Goal: Information Seeking & Learning: Learn about a topic

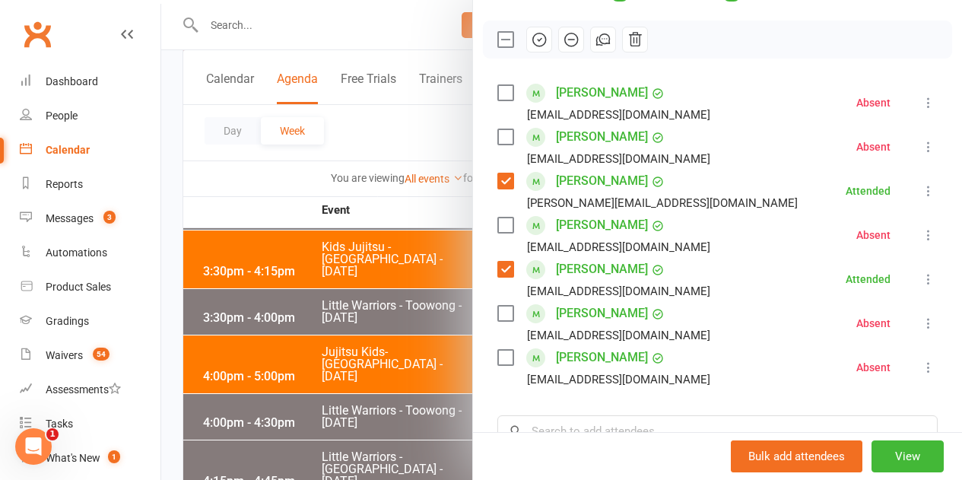
scroll to position [228, 0]
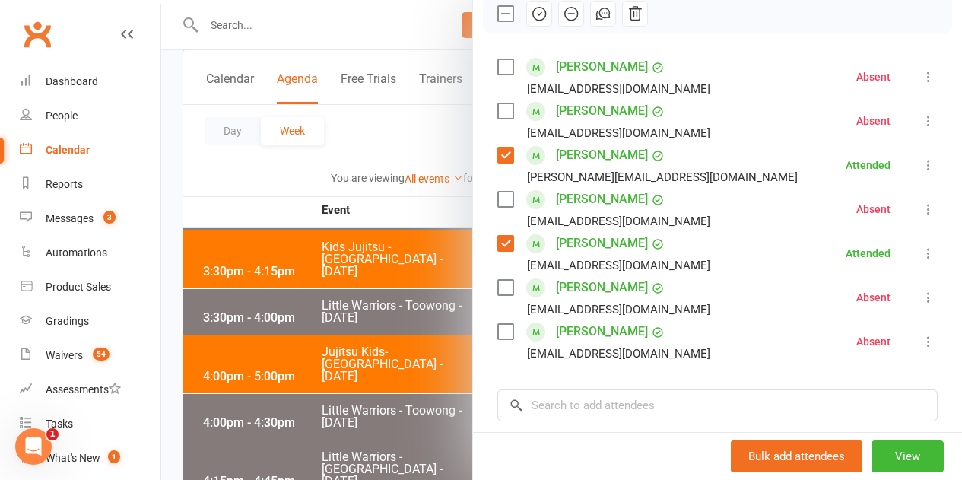
click at [497, 198] on label at bounding box center [504, 199] width 15 height 15
click at [531, 16] on icon "button" at bounding box center [539, 13] width 17 height 17
click at [281, 183] on div at bounding box center [561, 240] width 801 height 480
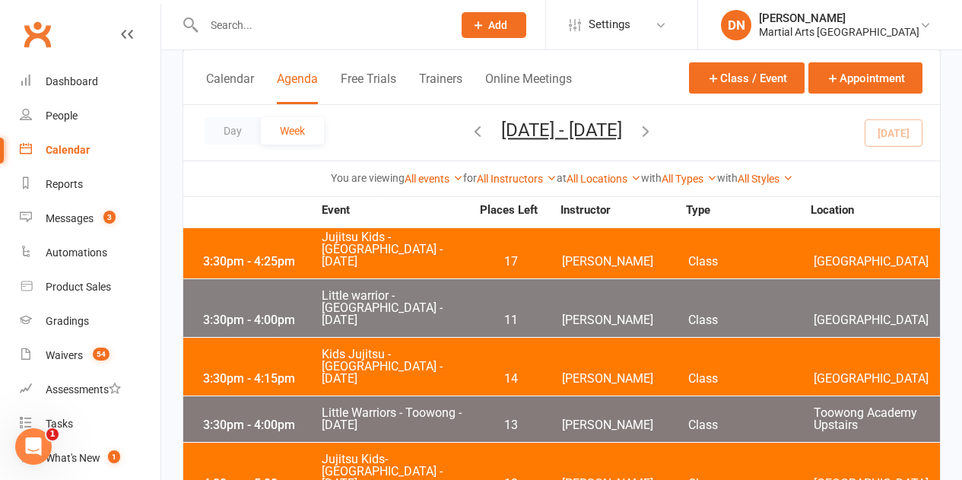
scroll to position [1858, 0]
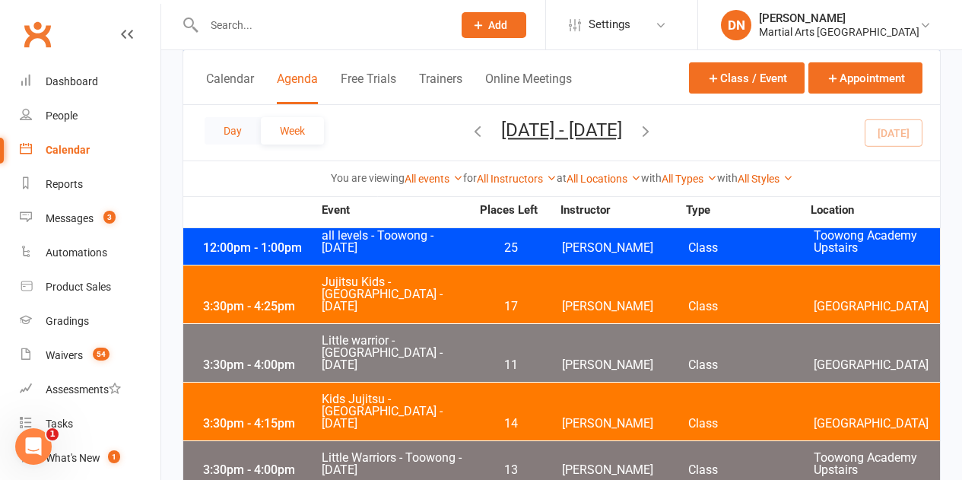
click at [242, 128] on button "Day" at bounding box center [233, 130] width 56 height 27
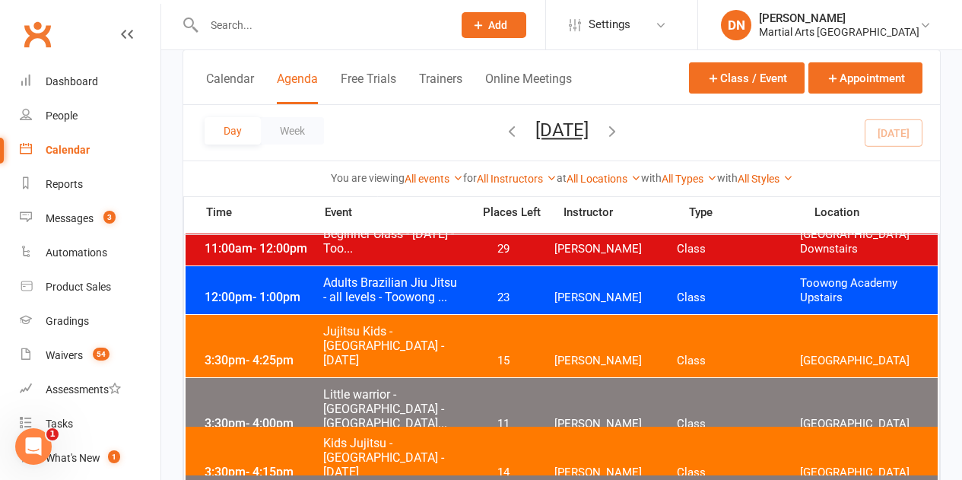
scroll to position [152, 0]
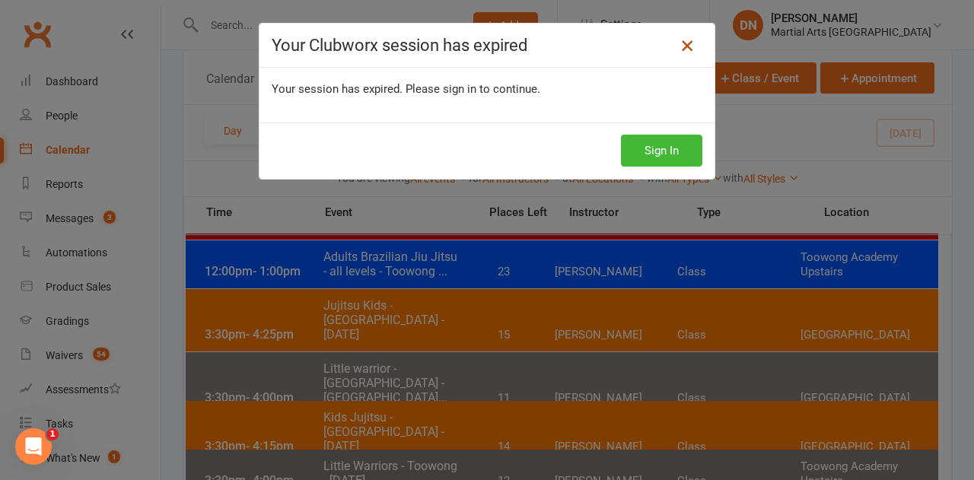
click at [680, 44] on icon at bounding box center [687, 46] width 18 height 18
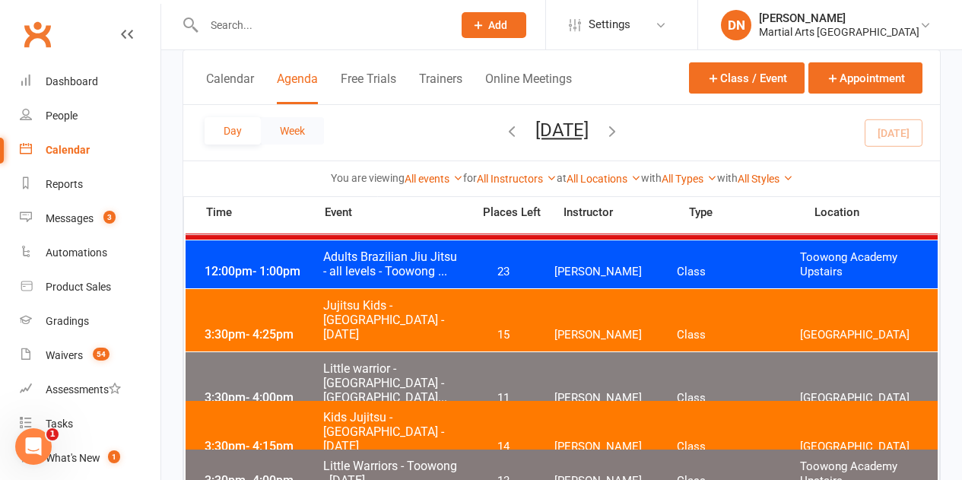
click at [276, 135] on button "Week" at bounding box center [292, 130] width 63 height 27
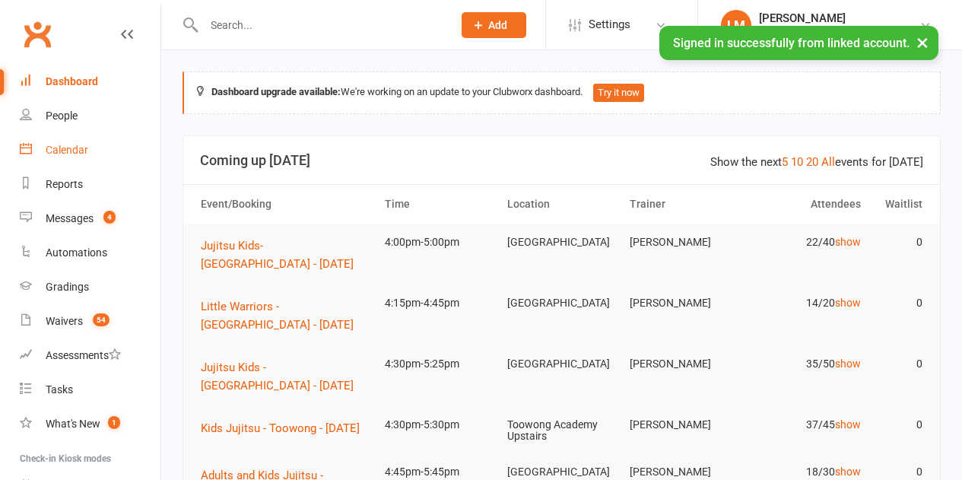
click at [83, 148] on div "Calendar" at bounding box center [67, 150] width 43 height 12
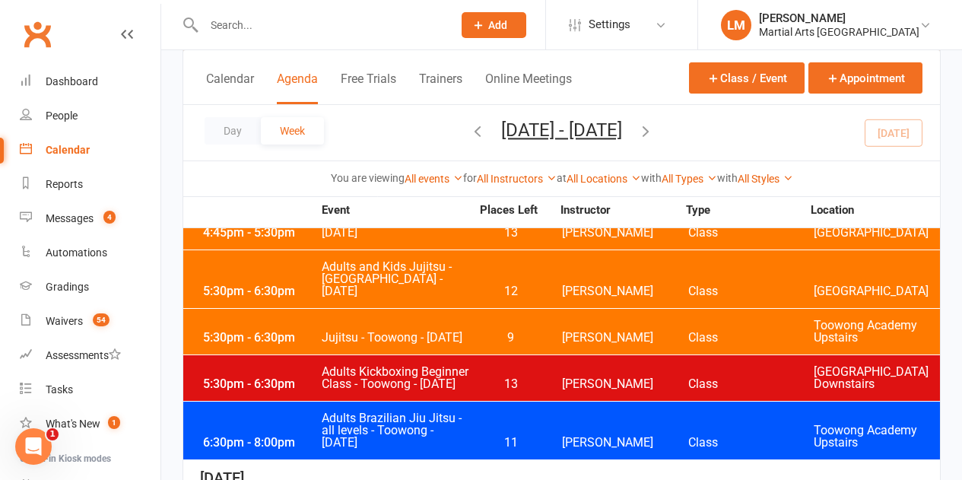
scroll to position [3499, 0]
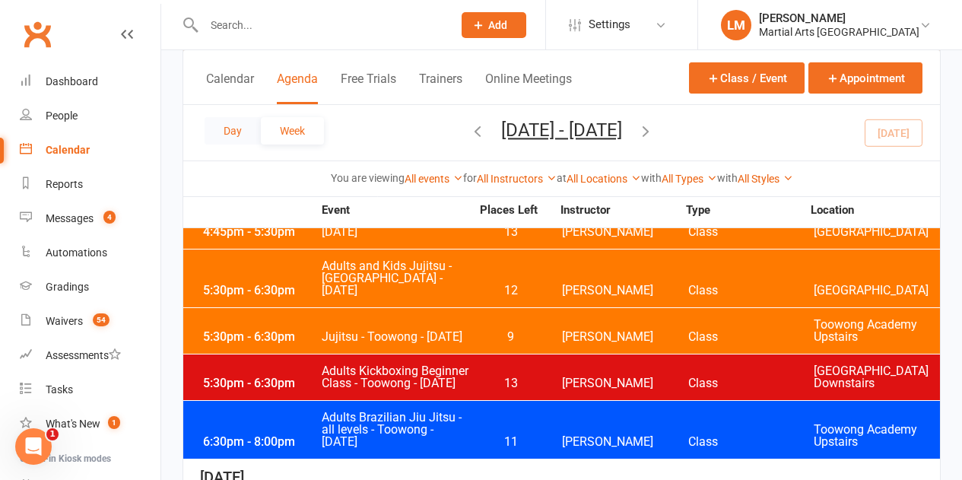
click at [237, 125] on button "Day" at bounding box center [233, 130] width 56 height 27
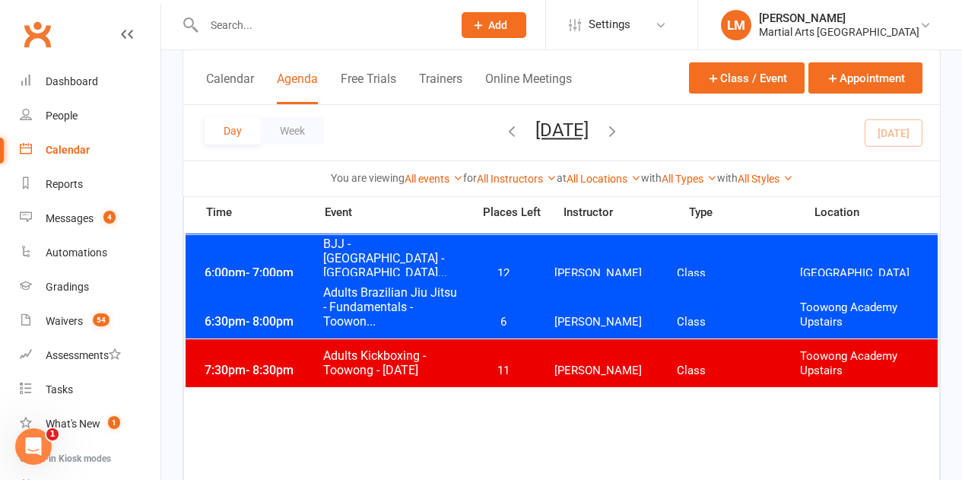
scroll to position [913, 0]
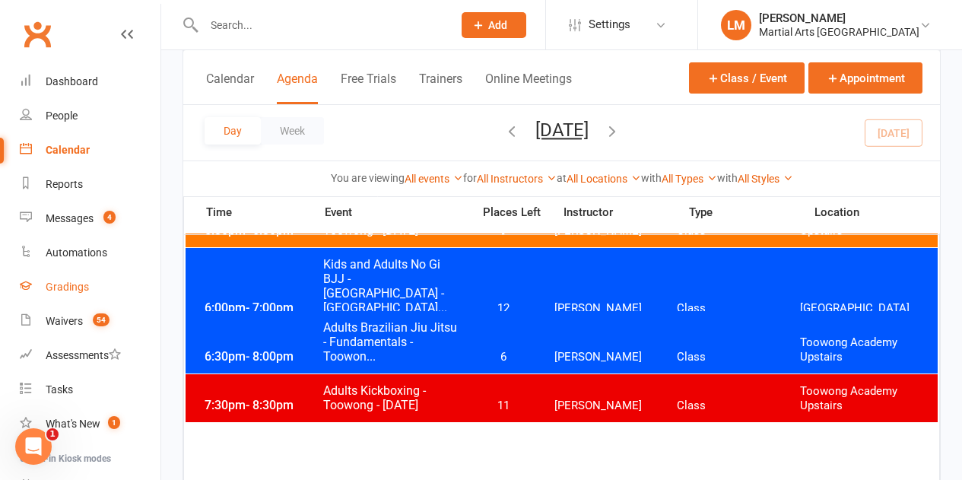
click at [80, 284] on div "Gradings" at bounding box center [67, 287] width 43 height 12
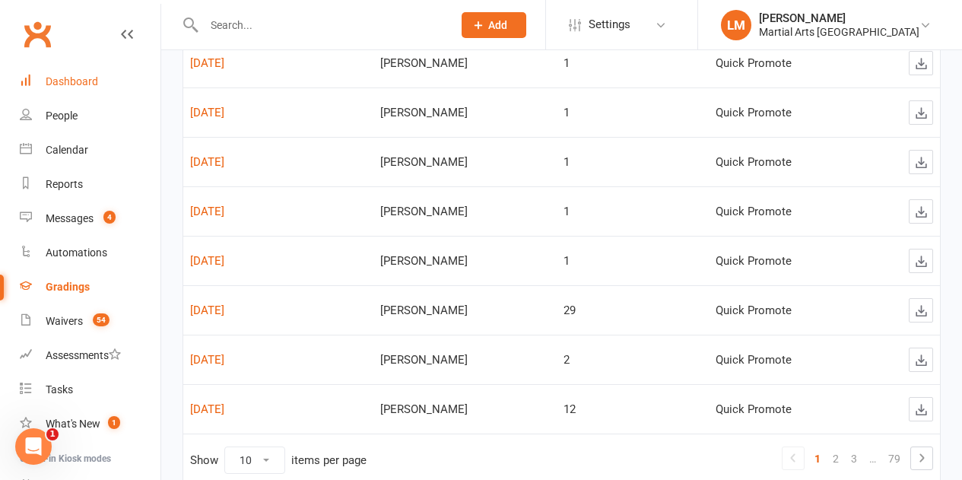
click at [85, 88] on link "Dashboard" at bounding box center [90, 82] width 141 height 34
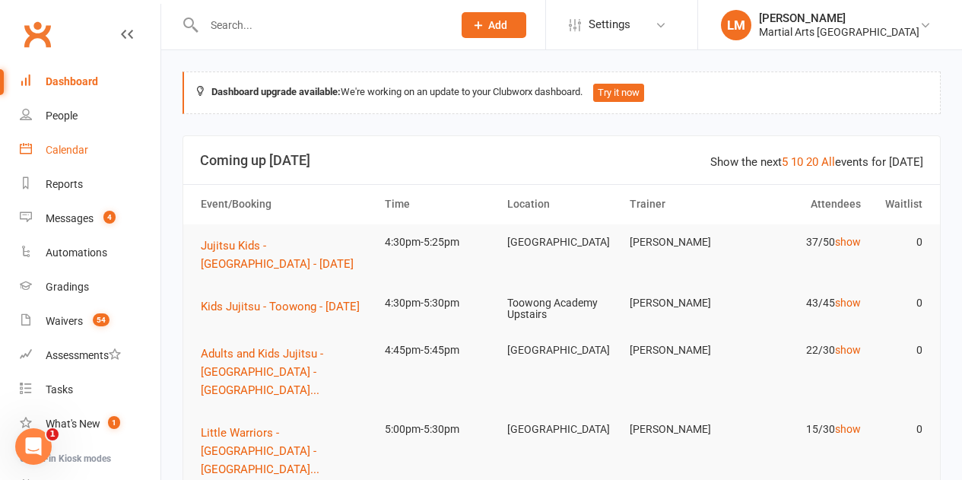
click at [76, 153] on div "Calendar" at bounding box center [67, 150] width 43 height 12
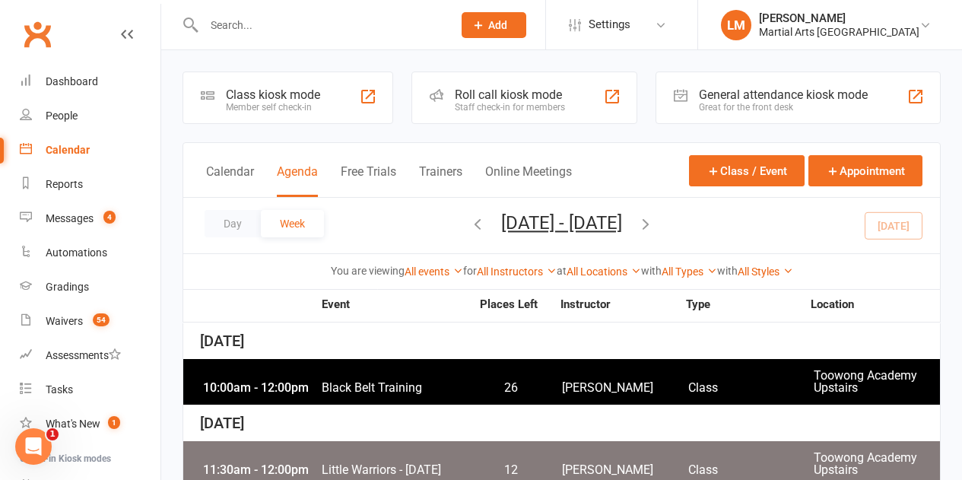
click at [121, 34] on icon at bounding box center [127, 34] width 12 height 12
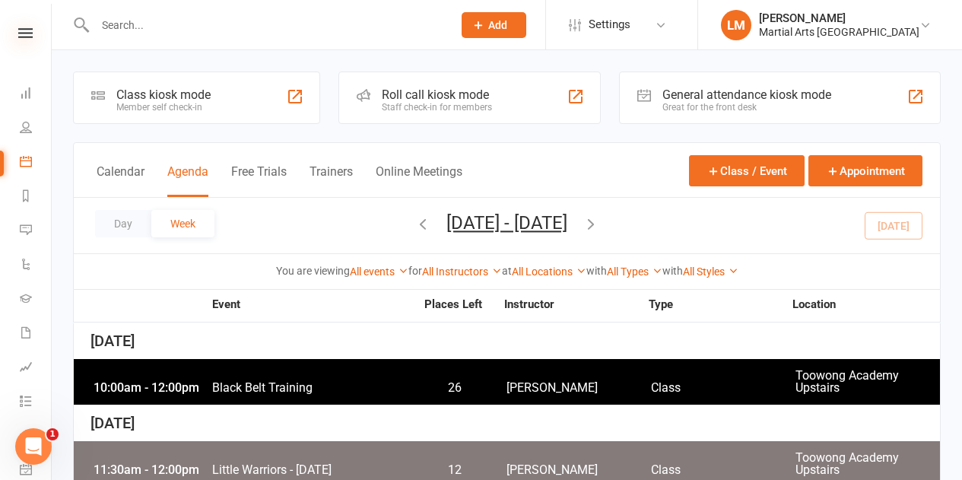
click at [18, 31] on icon at bounding box center [25, 33] width 14 height 10
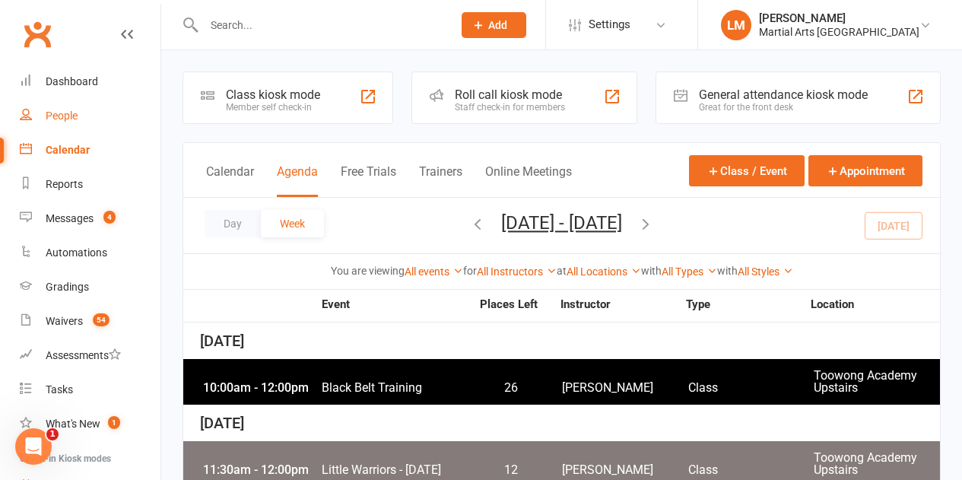
click at [66, 116] on div "People" at bounding box center [62, 116] width 32 height 12
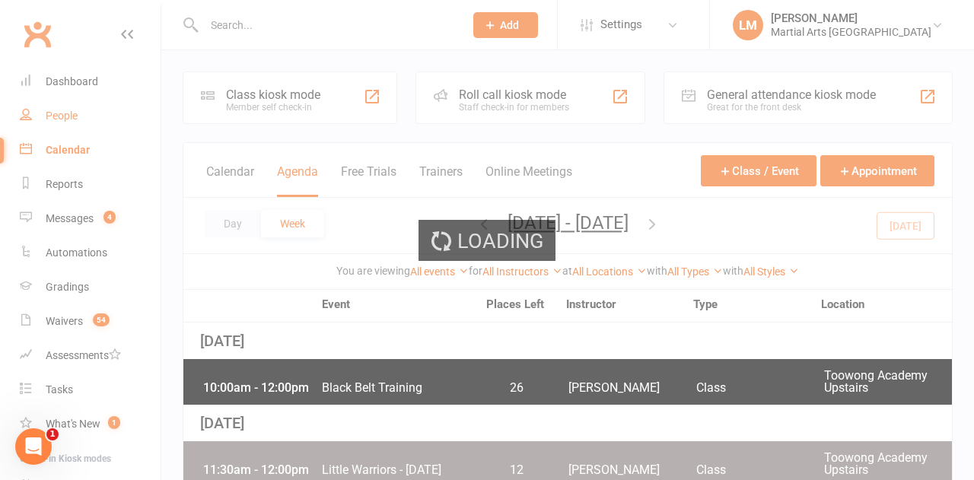
select select "100"
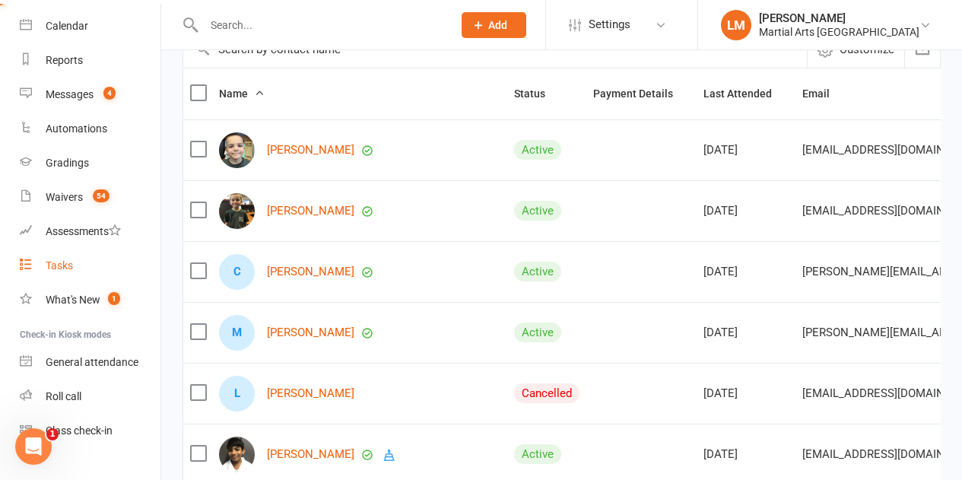
scroll to position [149, 0]
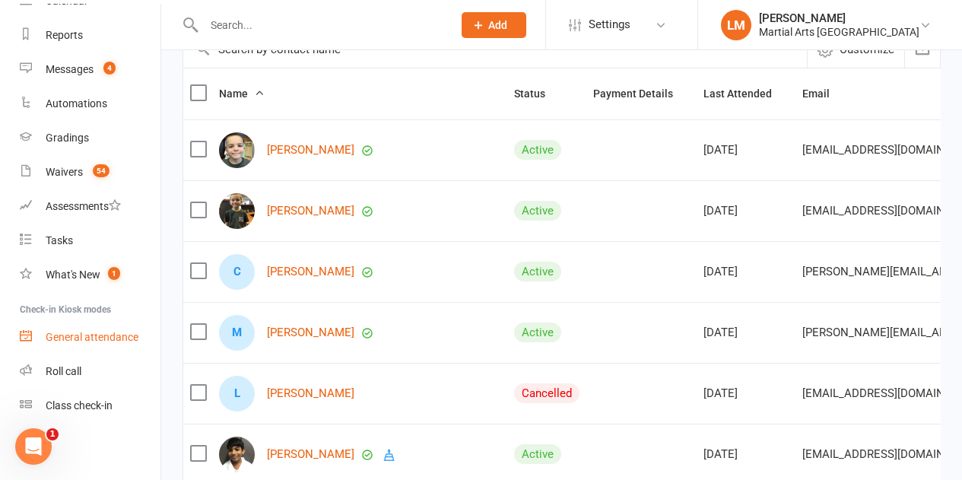
click at [105, 337] on div "General attendance" at bounding box center [92, 337] width 93 height 12
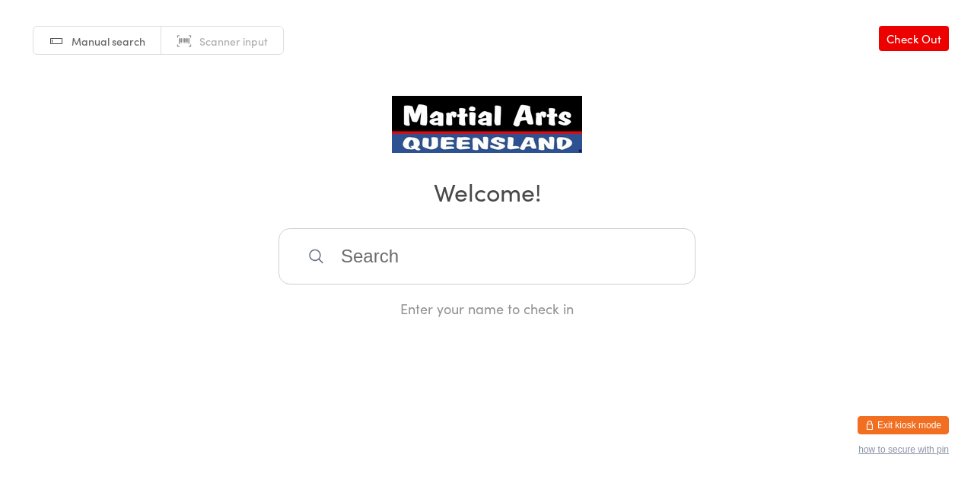
click at [910, 427] on button "Exit kiosk mode" at bounding box center [902, 425] width 91 height 18
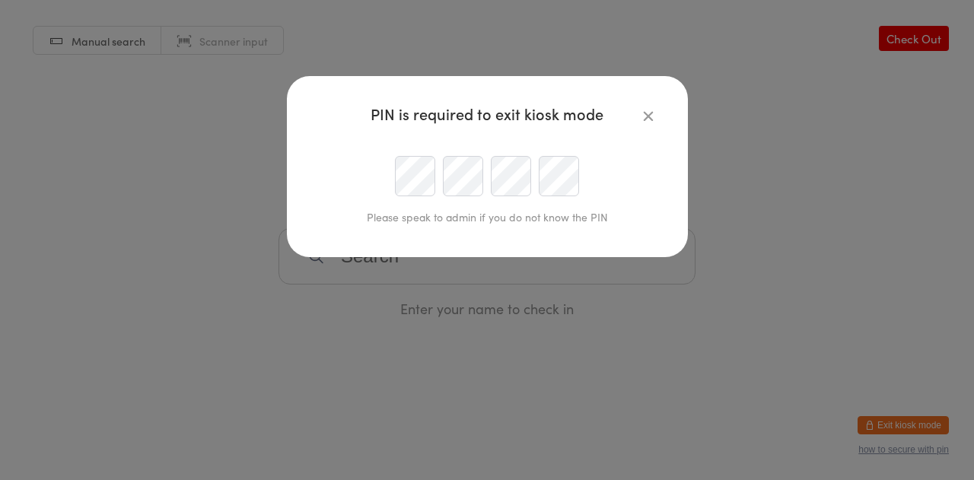
type input "danmaqld@gmail.com"
click at [650, 122] on icon "button" at bounding box center [648, 115] width 17 height 17
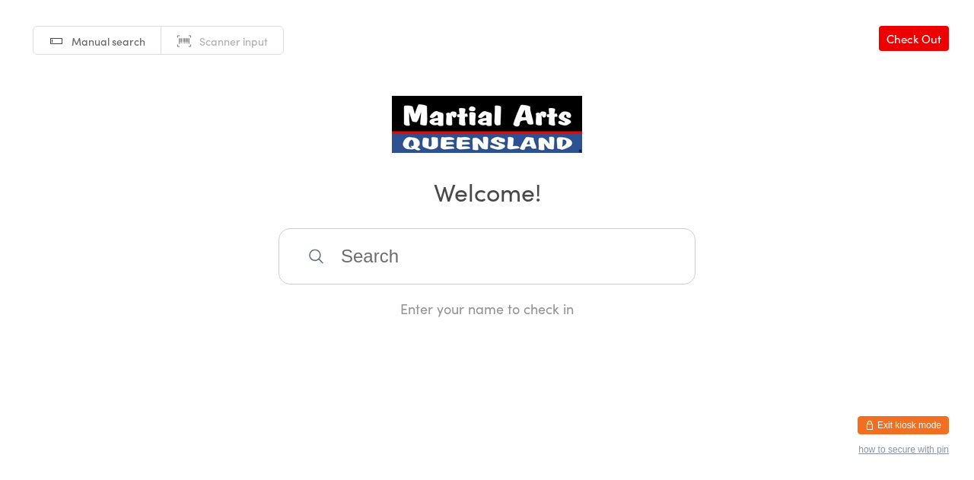
click at [904, 47] on link "Check Out" at bounding box center [913, 38] width 70 height 25
click at [904, 46] on link "Check In" at bounding box center [918, 38] width 61 height 25
click at [902, 417] on button "Exit kiosk mode" at bounding box center [902, 425] width 91 height 18
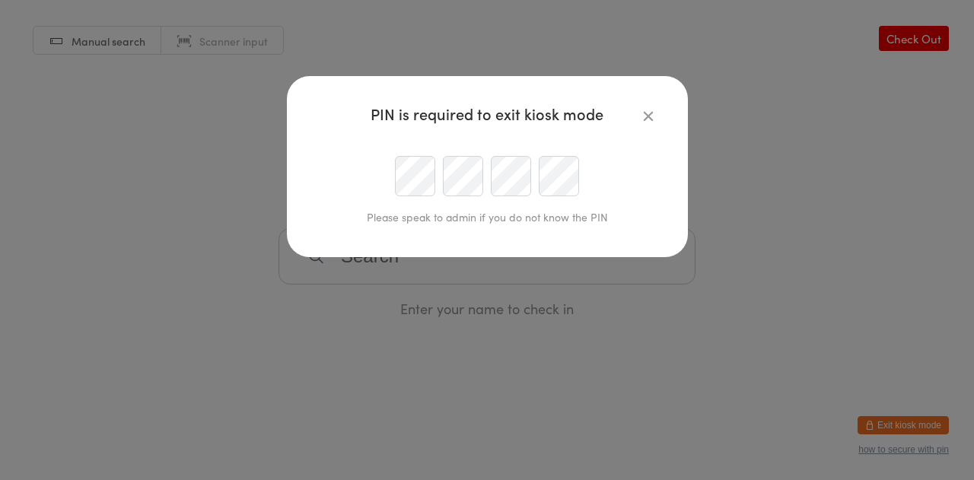
type input "[EMAIL_ADDRESS][DOMAIN_NAME]"
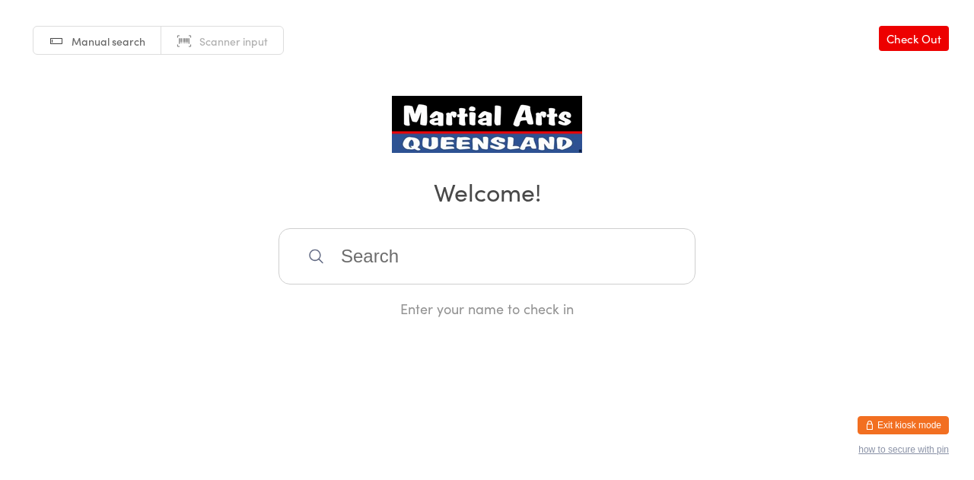
click at [913, 411] on html "Invalid PIN Manual search Scanner input Check Out Welcome! Enter your name to c…" at bounding box center [487, 240] width 974 height 480
click at [912, 424] on button "Exit kiosk mode" at bounding box center [902, 425] width 91 height 18
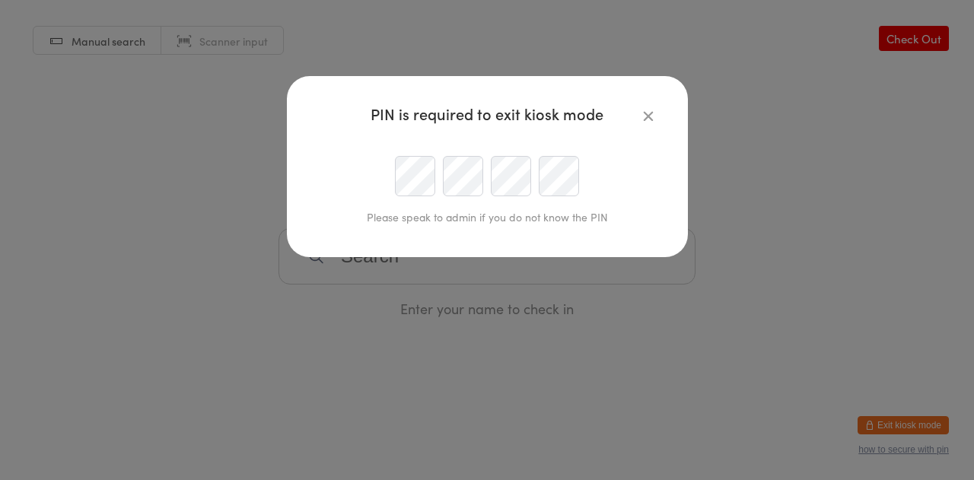
type input "[EMAIL_ADDRESS][DOMAIN_NAME]"
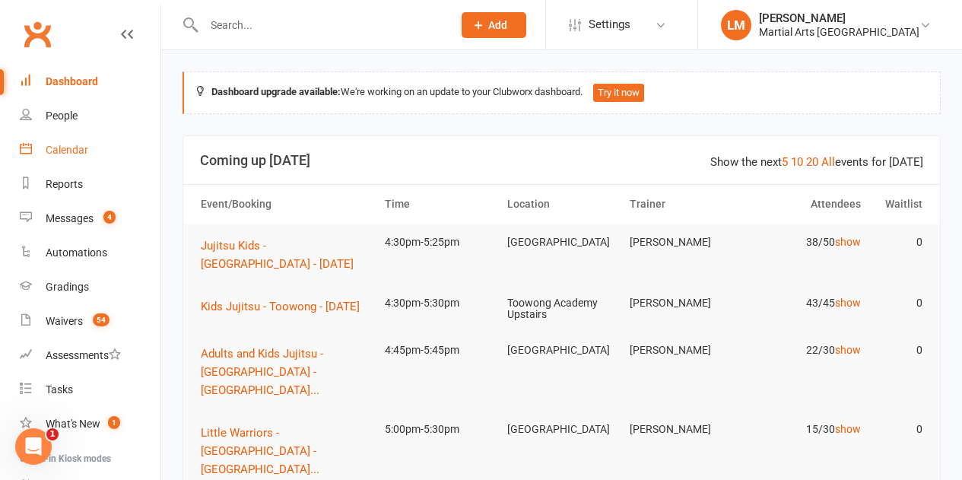
click at [84, 154] on div "Calendar" at bounding box center [67, 150] width 43 height 12
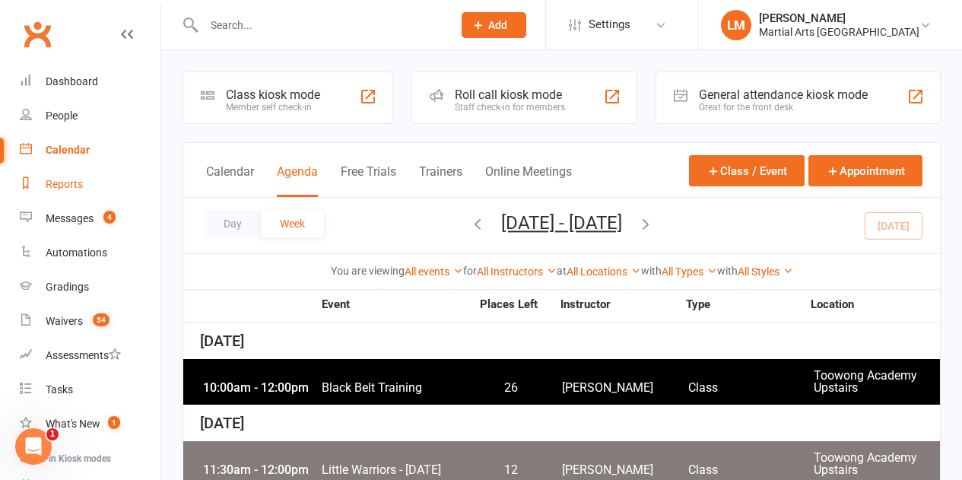
click at [74, 189] on div "Reports" at bounding box center [64, 184] width 37 height 12
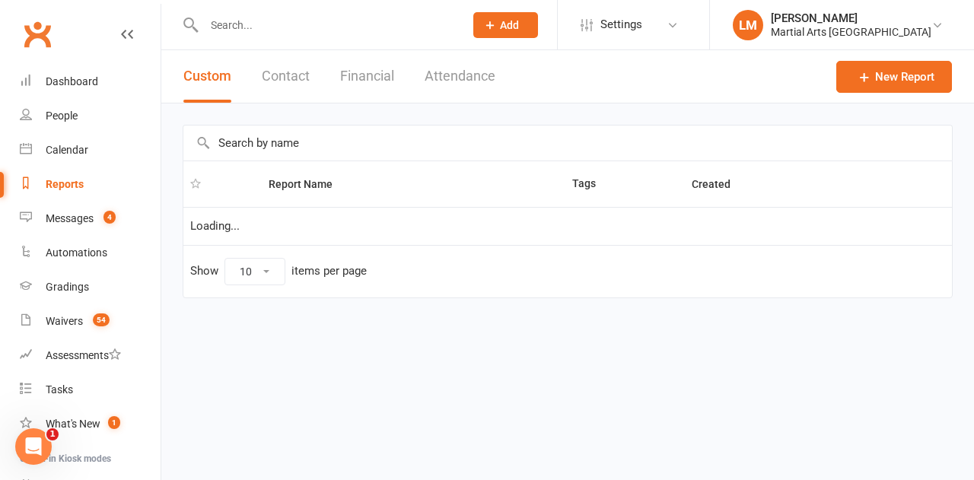
select select "100"
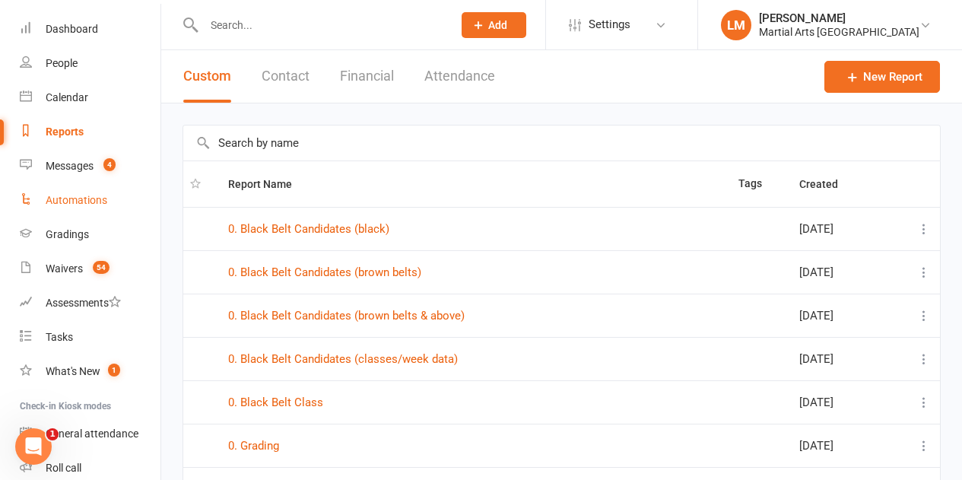
scroll to position [76, 0]
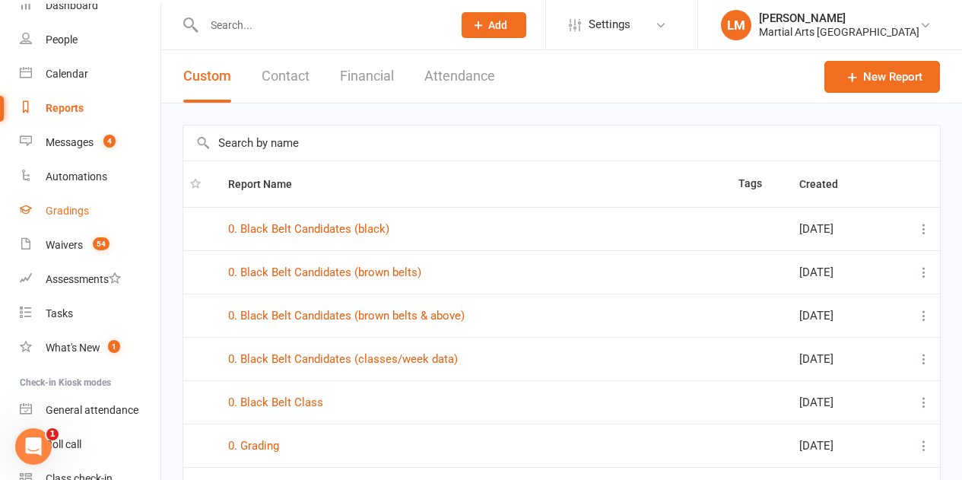
click at [87, 198] on link "Gradings" at bounding box center [90, 211] width 141 height 34
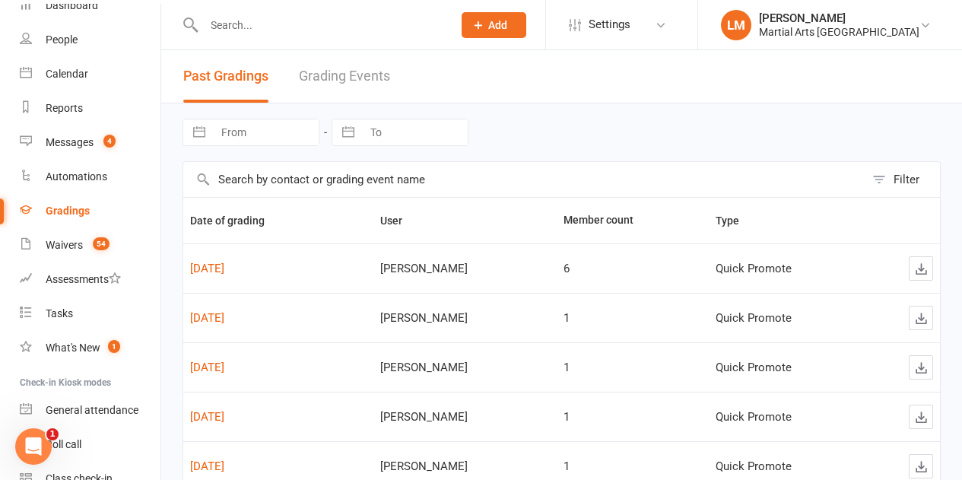
click at [368, 86] on link "Grading Events" at bounding box center [344, 76] width 91 height 52
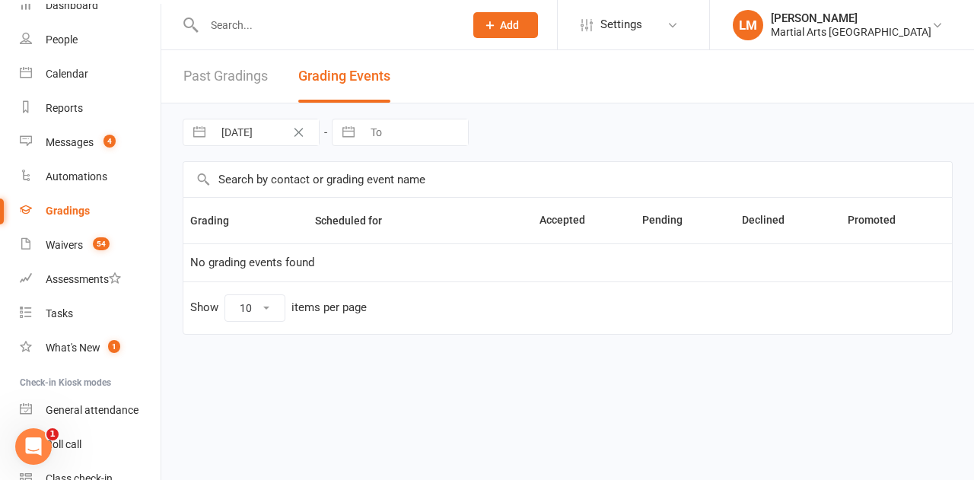
click at [913, 30] on div "Martial Arts [GEOGRAPHIC_DATA]" at bounding box center [850, 32] width 160 height 14
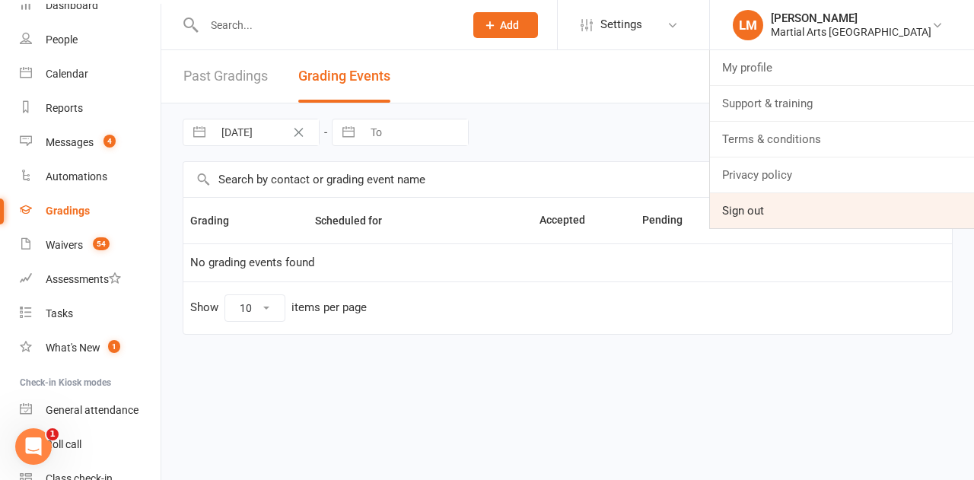
click at [799, 212] on link "Sign out" at bounding box center [842, 210] width 264 height 35
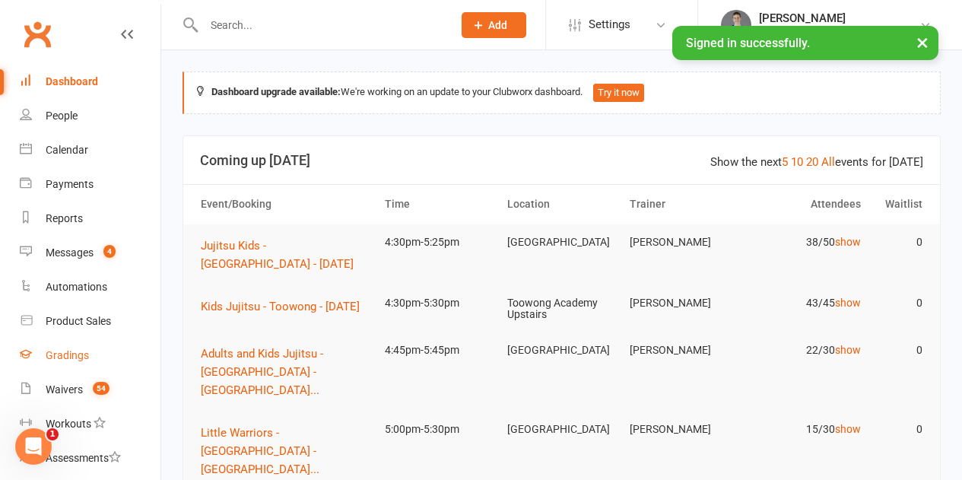
click at [72, 361] on div "Gradings" at bounding box center [67, 355] width 43 height 12
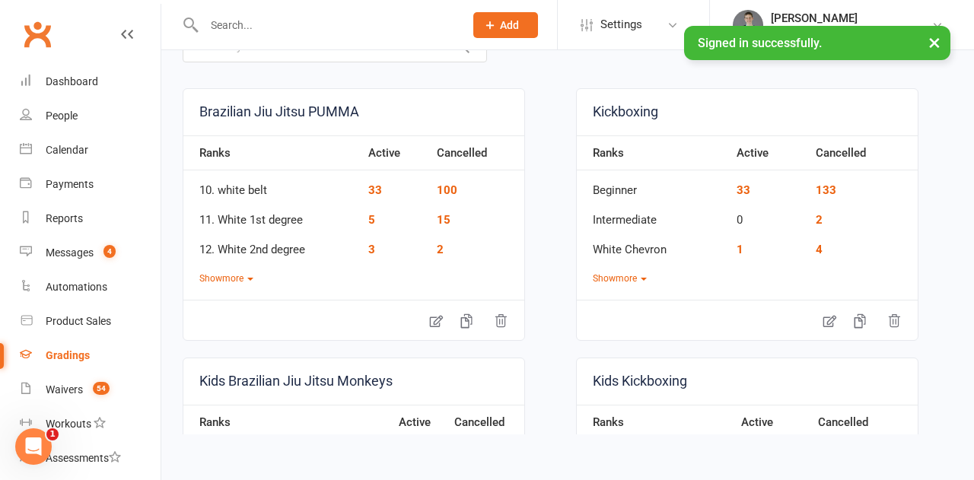
scroll to position [152, 0]
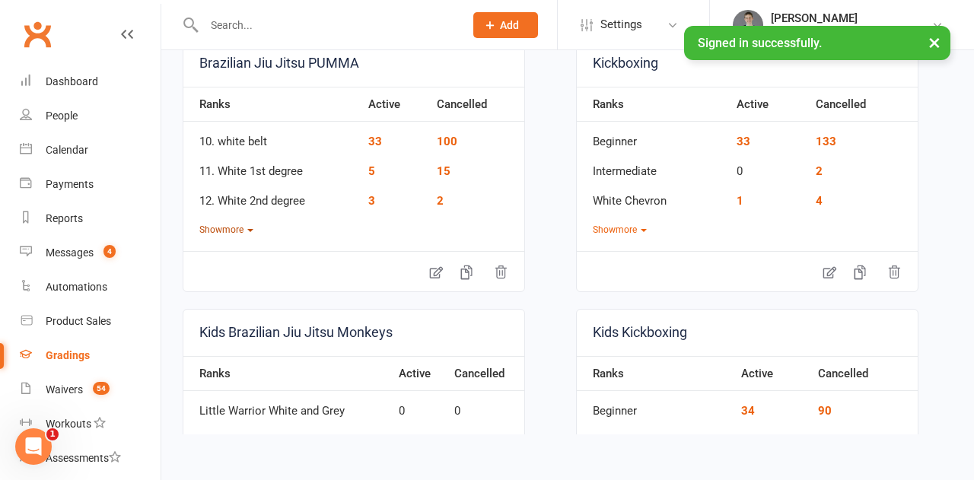
click at [227, 229] on button "Show more" at bounding box center [226, 230] width 54 height 14
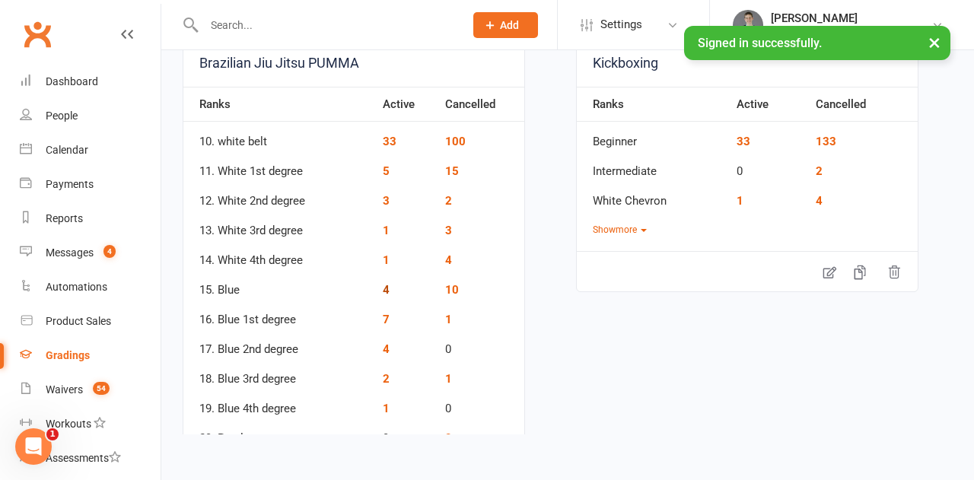
click at [386, 287] on link "4" at bounding box center [386, 290] width 7 height 14
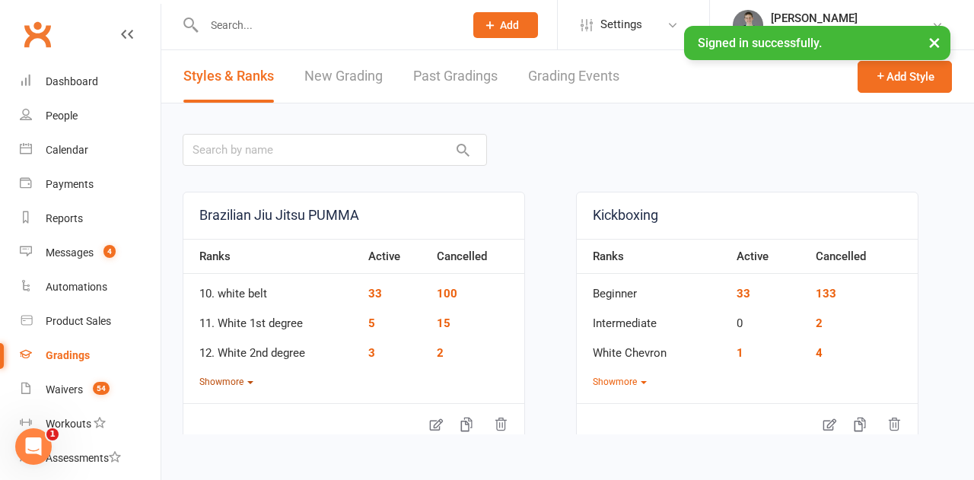
click at [219, 380] on button "Show more" at bounding box center [226, 382] width 54 height 14
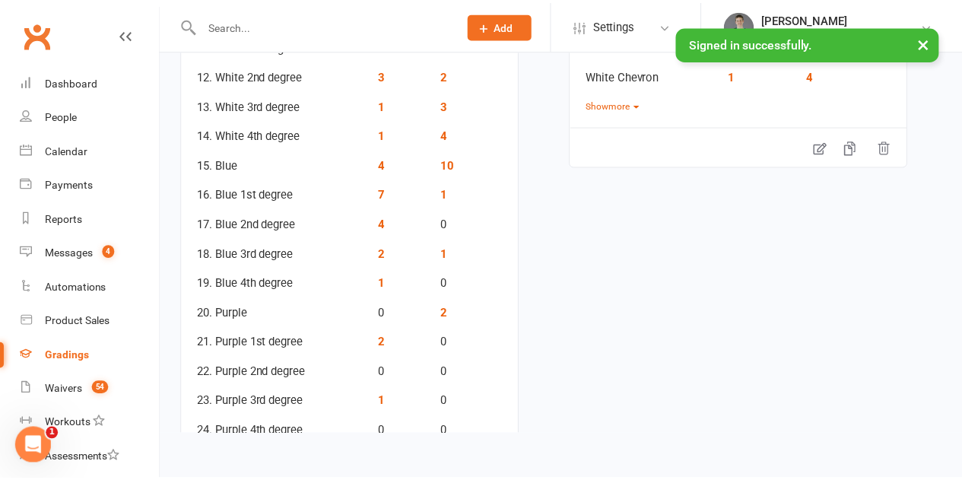
scroll to position [304, 0]
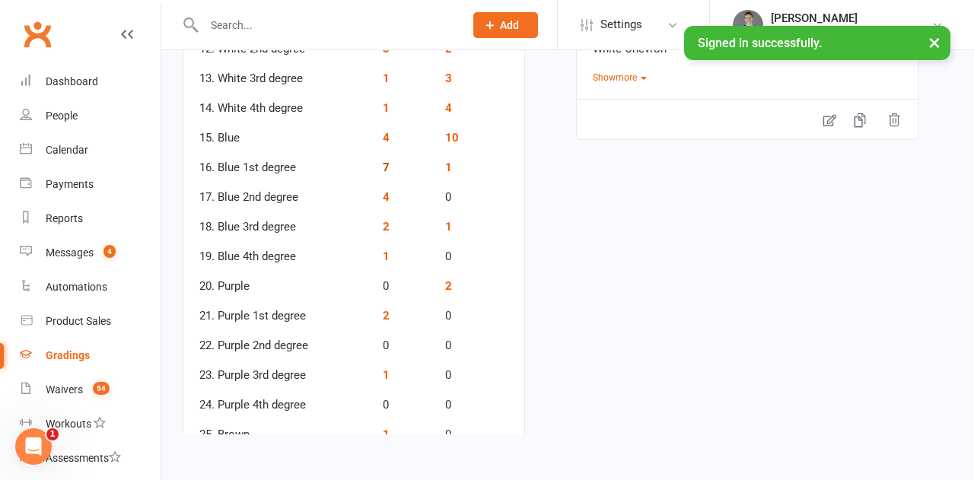
click at [386, 166] on link "7" at bounding box center [386, 167] width 7 height 14
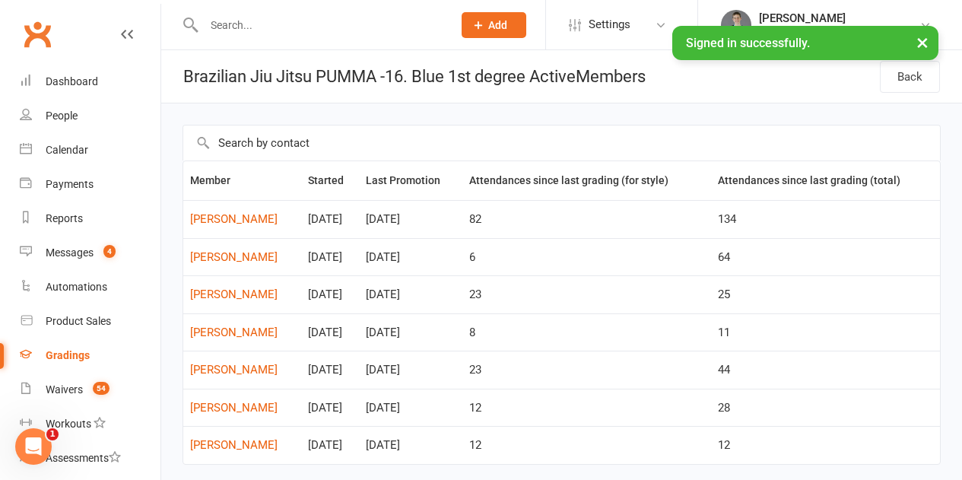
scroll to position [49, 0]
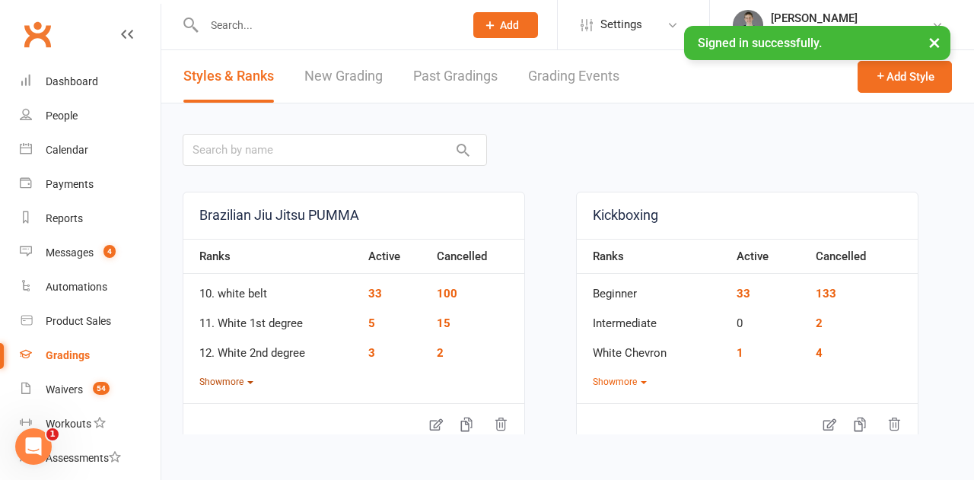
click at [227, 383] on button "Show more" at bounding box center [226, 382] width 54 height 14
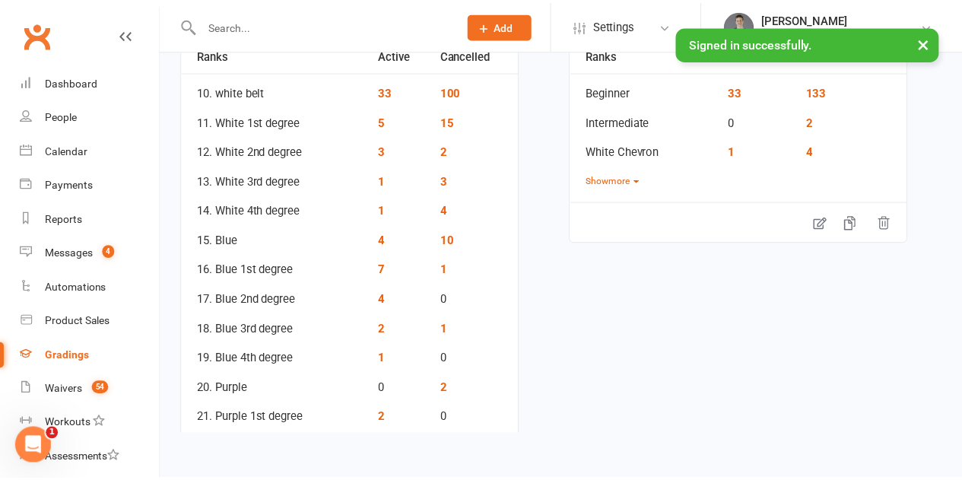
scroll to position [228, 0]
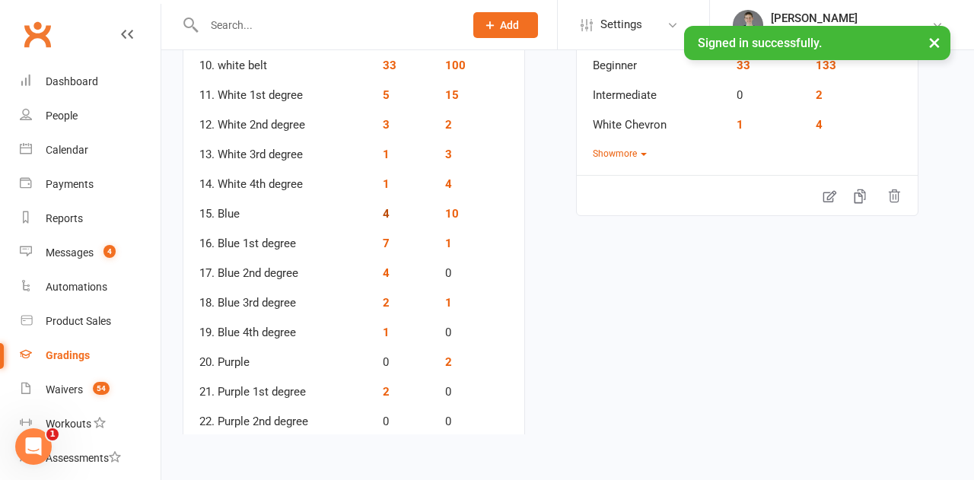
click at [383, 212] on link "4" at bounding box center [386, 214] width 7 height 14
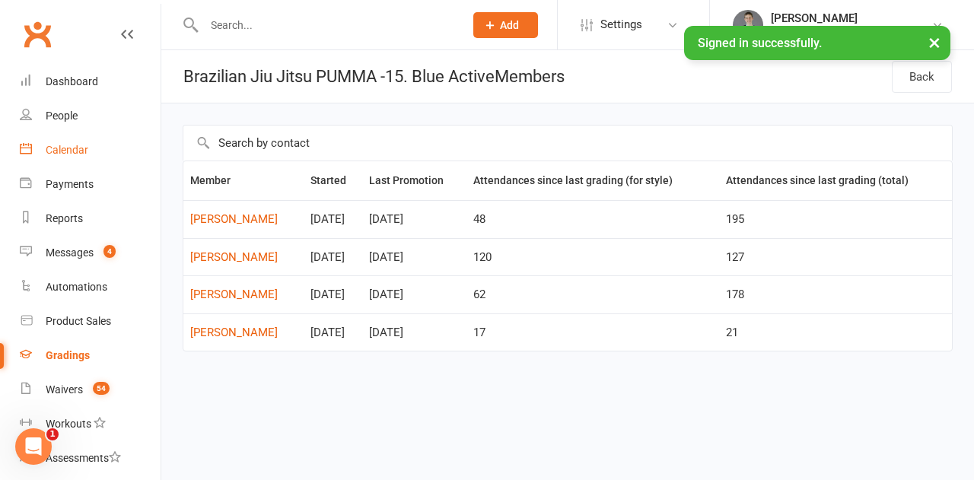
click at [68, 145] on div "Calendar" at bounding box center [67, 150] width 43 height 12
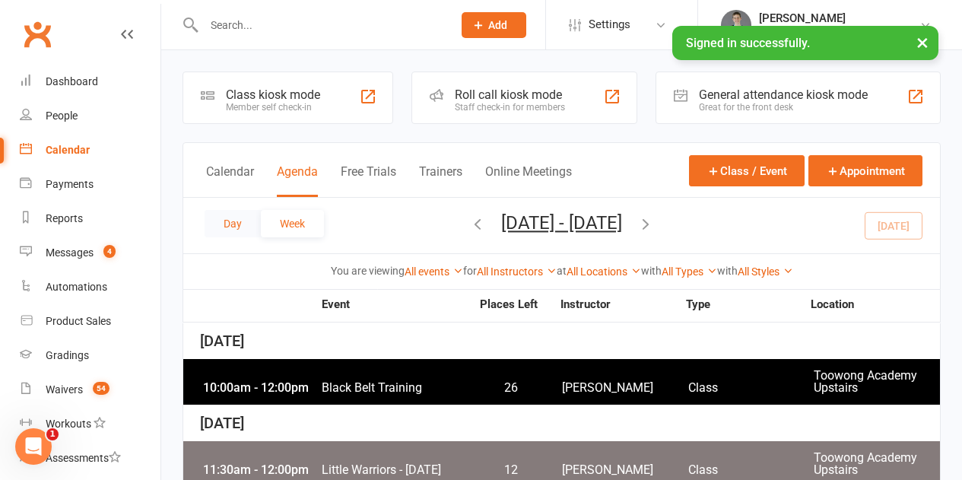
click at [245, 222] on button "Day" at bounding box center [233, 223] width 56 height 27
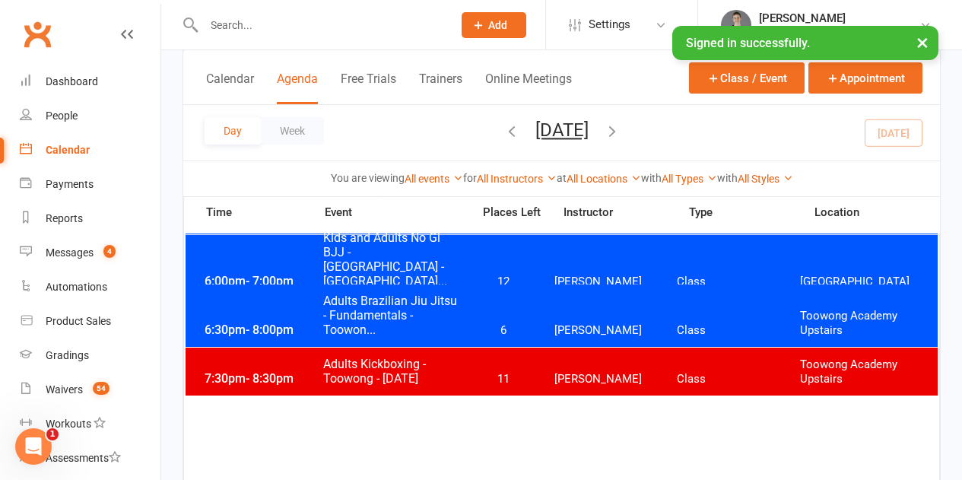
scroll to position [913, 0]
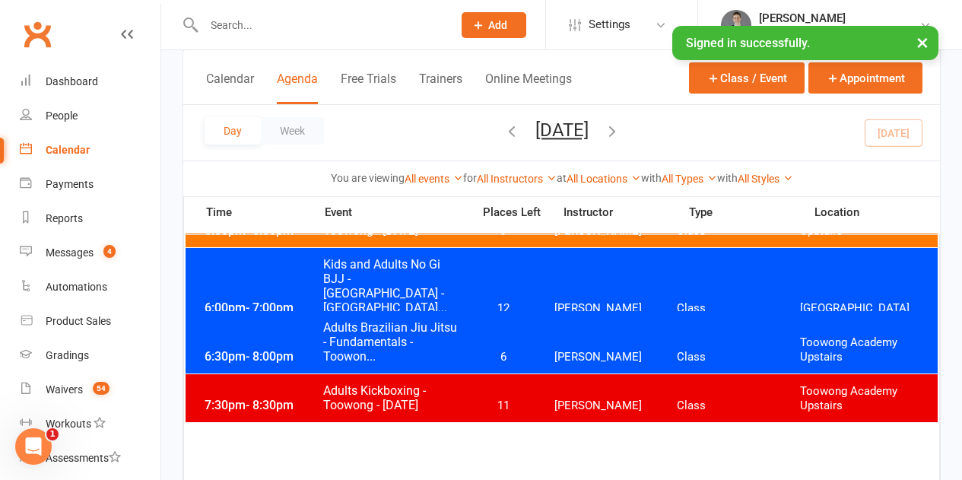
click at [480, 353] on span "6" at bounding box center [503, 357] width 80 height 14
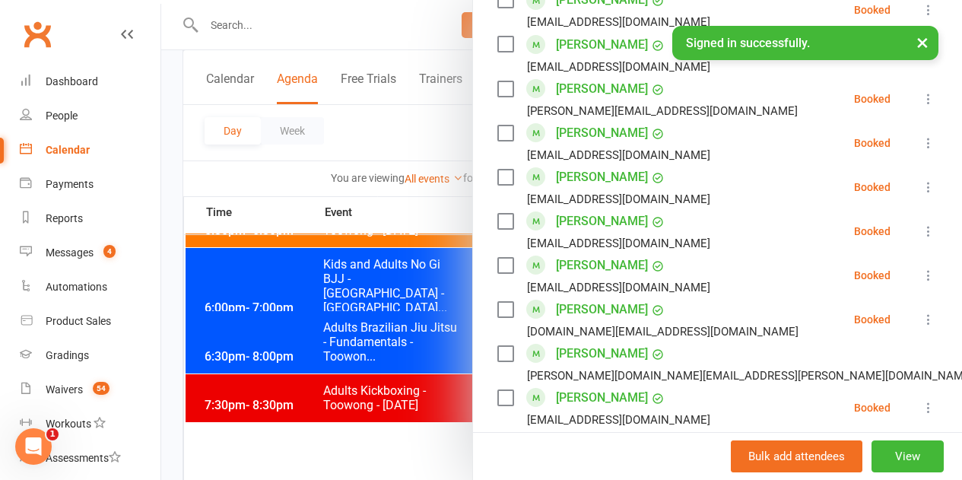
scroll to position [989, 0]
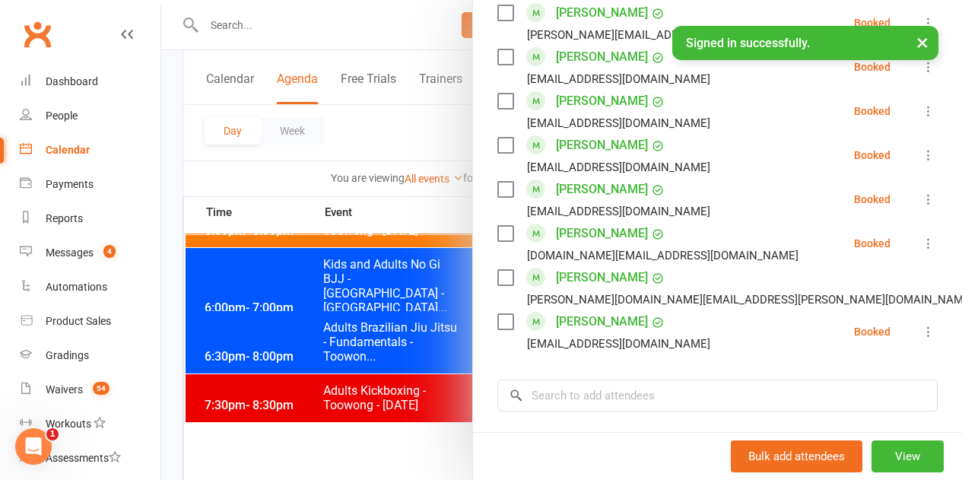
click at [382, 211] on div at bounding box center [561, 240] width 801 height 480
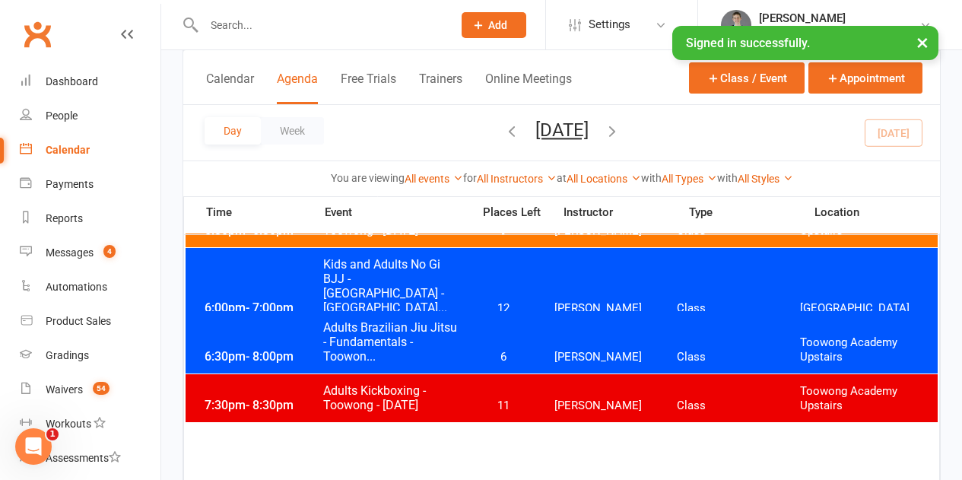
click at [313, 22] on input "text" at bounding box center [320, 24] width 243 height 21
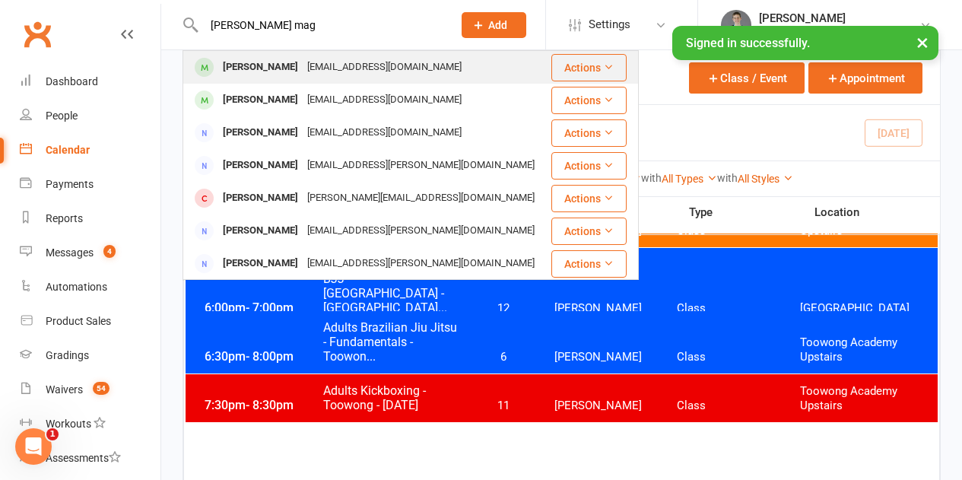
type input "[PERSON_NAME] mag"
click at [273, 68] on div "[PERSON_NAME]" at bounding box center [260, 67] width 84 height 22
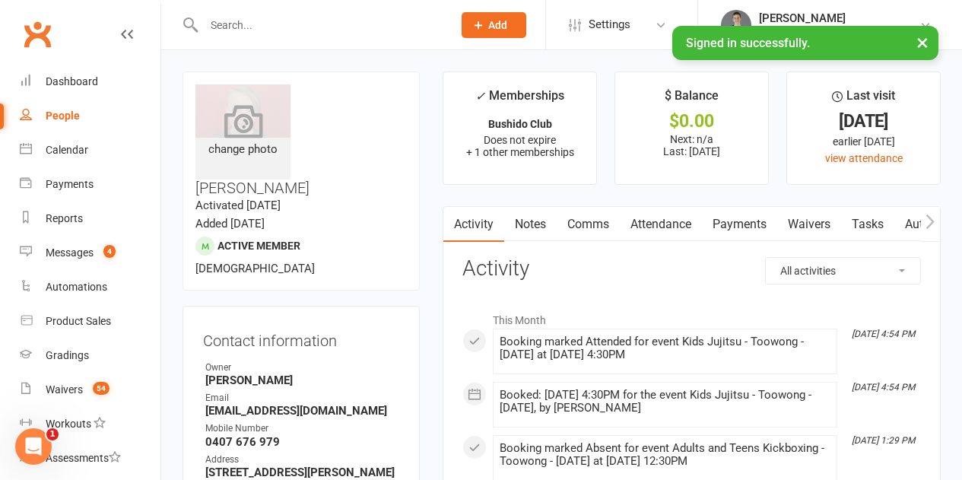
click at [254, 125] on icon at bounding box center [243, 120] width 39 height 33
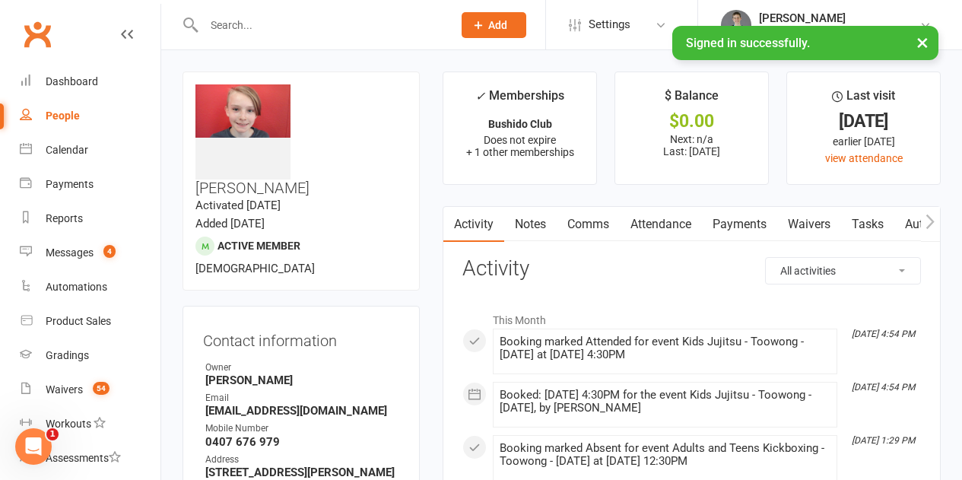
click at [748, 228] on link "Payments" at bounding box center [739, 224] width 75 height 35
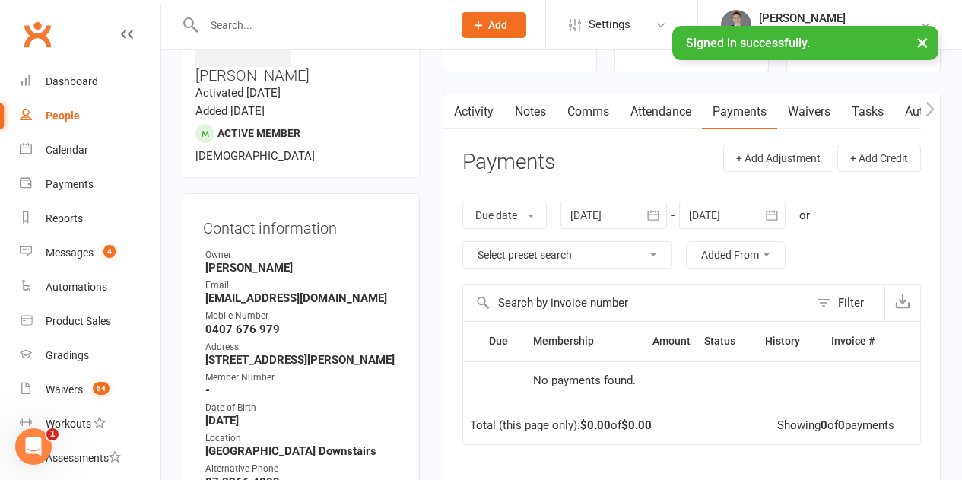
scroll to position [76, 0]
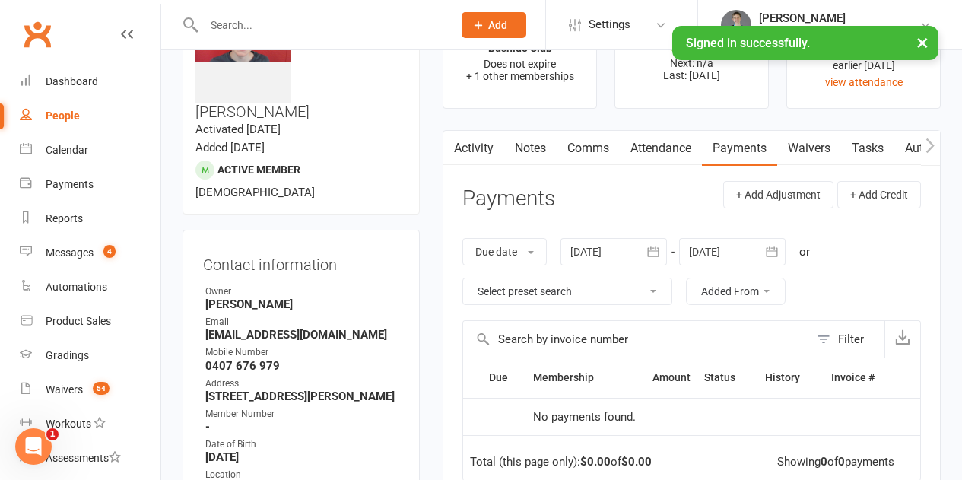
click at [601, 148] on link "Comms" at bounding box center [588, 148] width 63 height 35
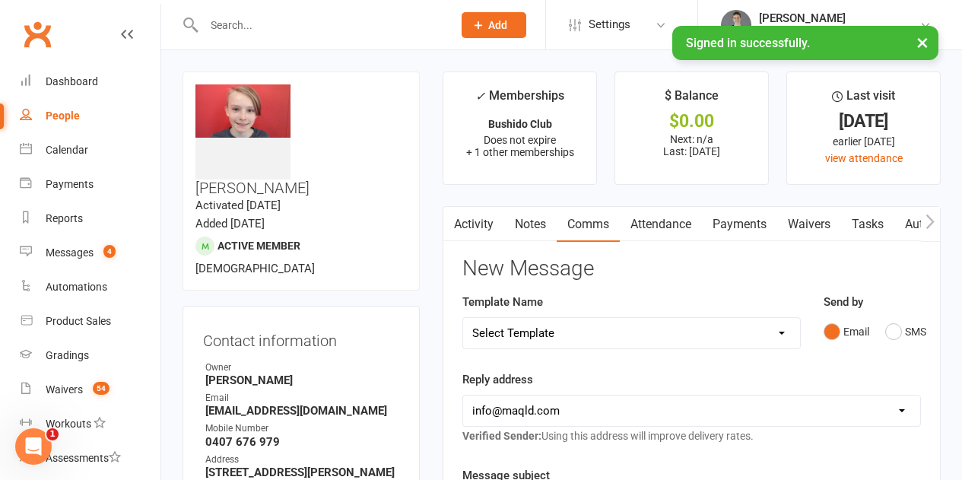
click at [529, 218] on link "Notes" at bounding box center [530, 224] width 52 height 35
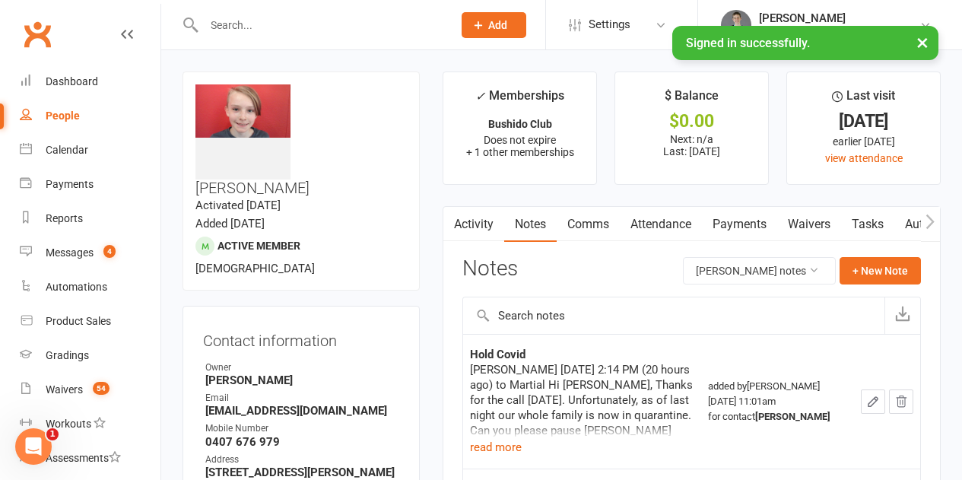
click at [462, 227] on button "button" at bounding box center [452, 224] width 19 height 34
click at [262, 27] on input "text" at bounding box center [320, 24] width 243 height 21
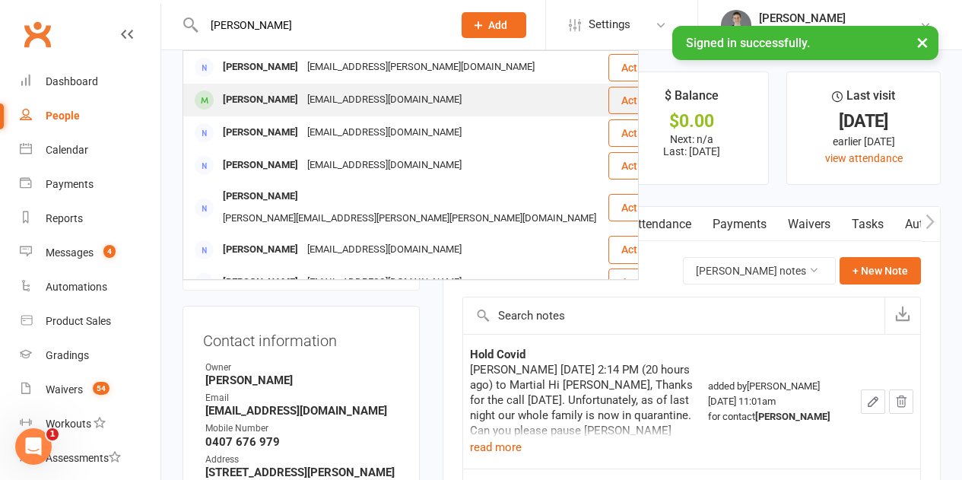
type input "[PERSON_NAME]"
click at [255, 97] on div "[PERSON_NAME]" at bounding box center [260, 100] width 84 height 22
